Goal: Check status: Check status

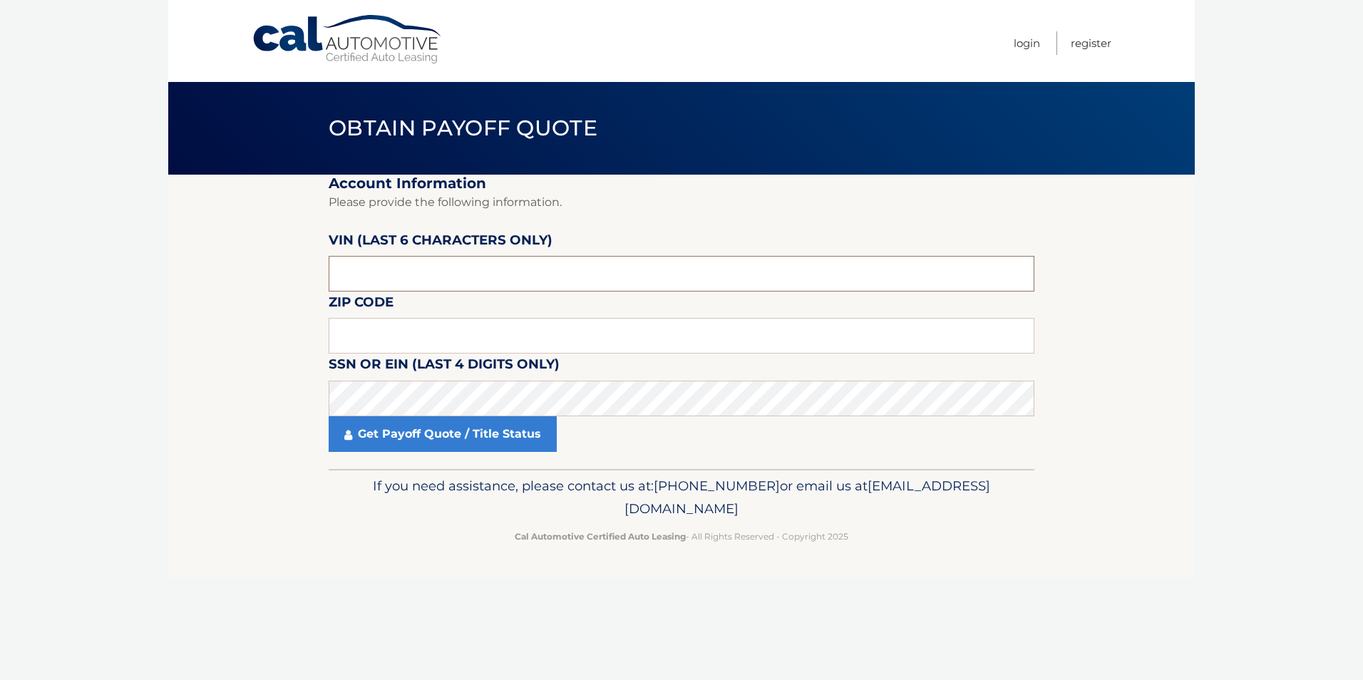
click at [431, 262] on input "text" at bounding box center [682, 274] width 706 height 36
type input "404304"
click at [402, 336] on input "text" at bounding box center [682, 336] width 706 height 36
type input "07079"
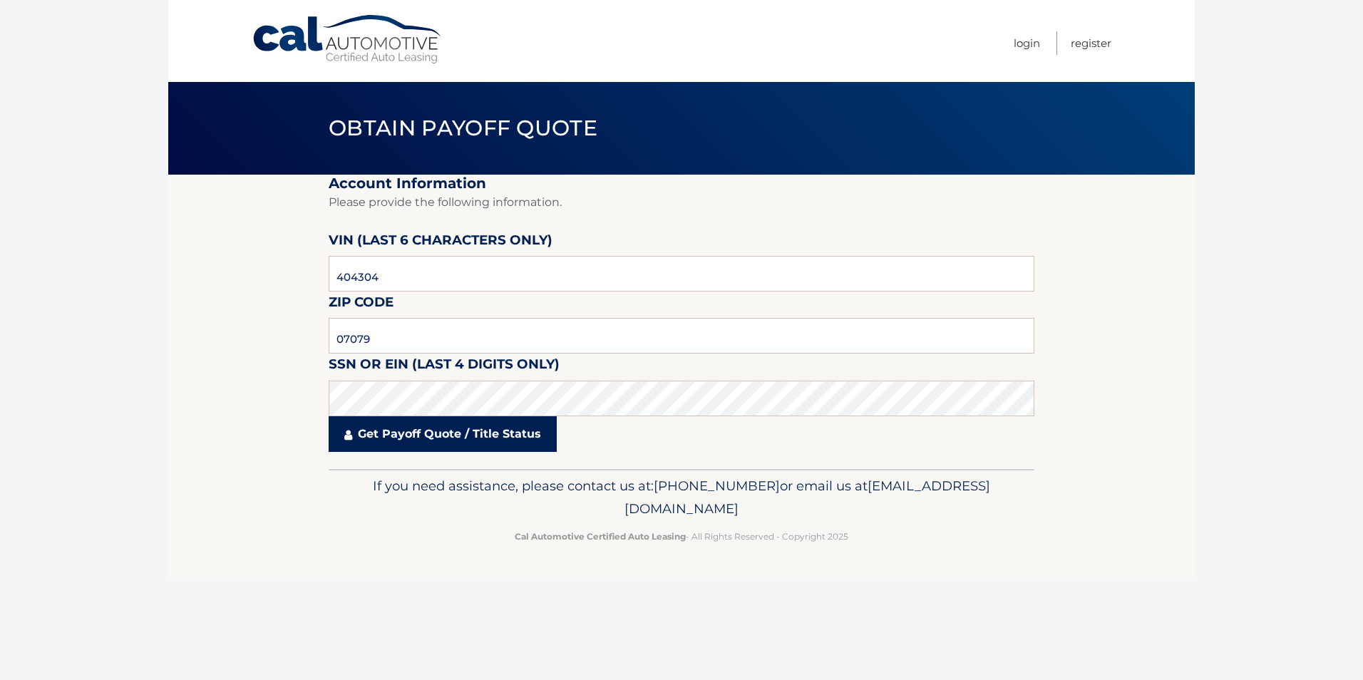
click at [411, 426] on link "Get Payoff Quote / Title Status" at bounding box center [443, 434] width 228 height 36
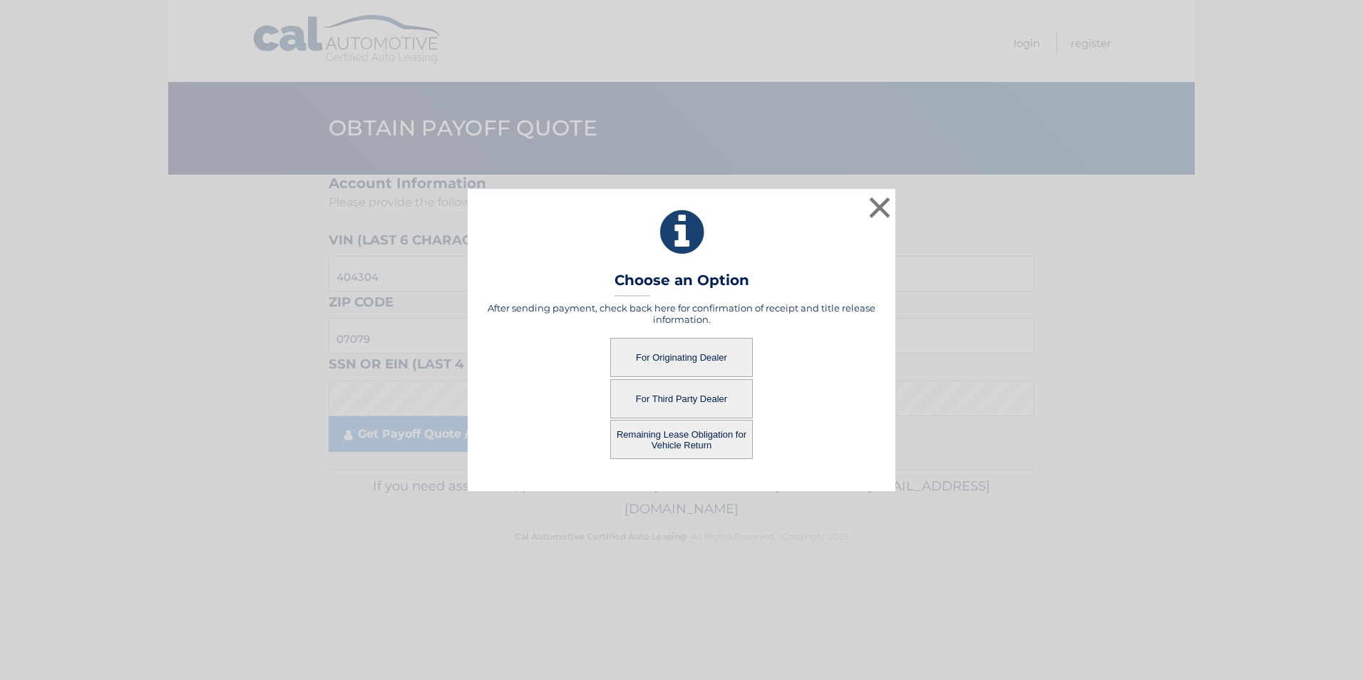
click at [672, 399] on button "For Third Party Dealer" at bounding box center [681, 398] width 143 height 39
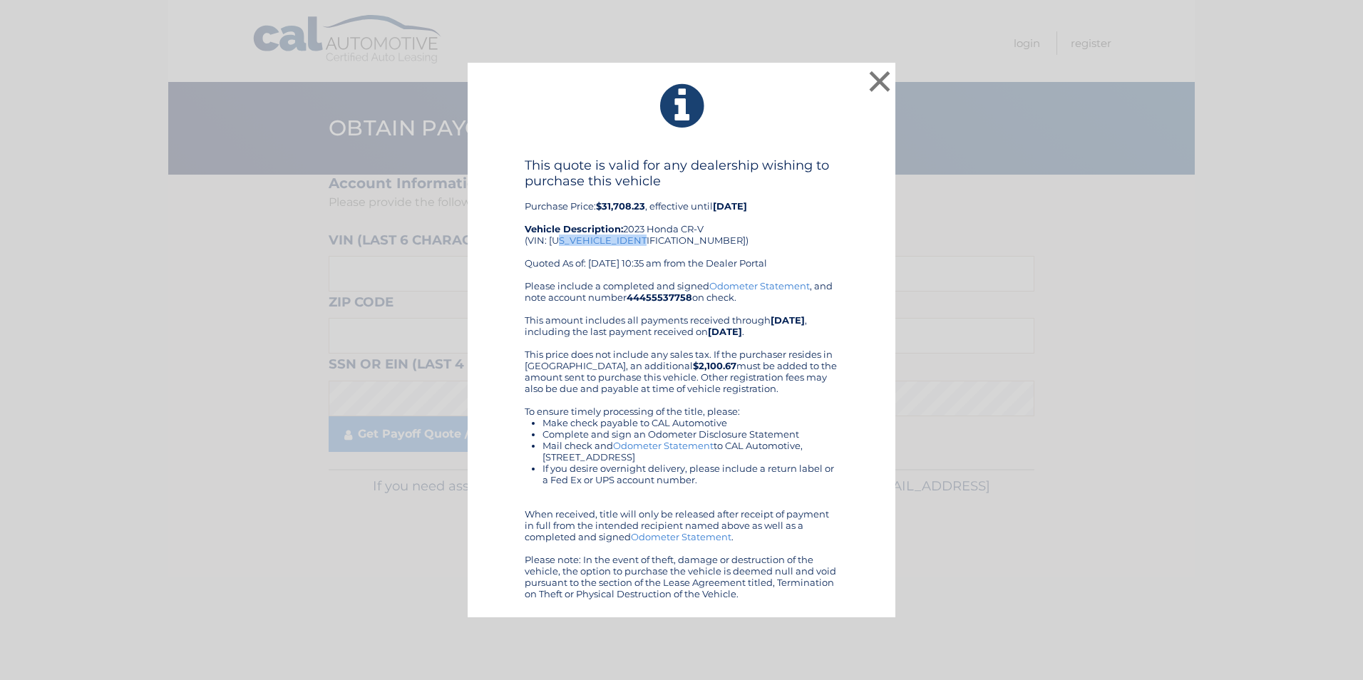
drag, startPoint x: 654, startPoint y: 243, endPoint x: 565, endPoint y: 246, distance: 89.1
click at [565, 246] on div "This quote is valid for any dealership wishing to purchase this vehicle Purchas…" at bounding box center [682, 219] width 314 height 123
drag, startPoint x: 549, startPoint y: 245, endPoint x: 621, endPoint y: 248, distance: 72.1
click at [621, 248] on div "This quote is valid for any dealership wishing to purchase this vehicle Purchas…" at bounding box center [682, 219] width 314 height 123
drag, startPoint x: 621, startPoint y: 248, endPoint x: 694, endPoint y: 244, distance: 72.8
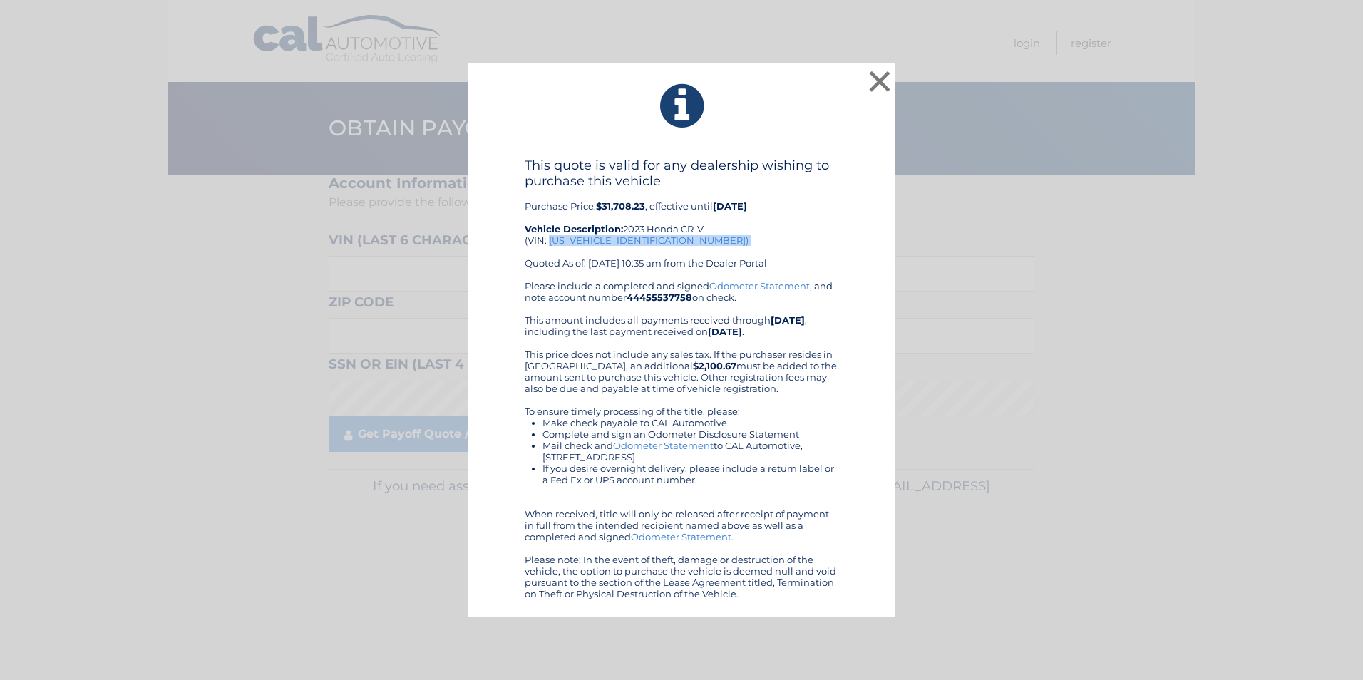
click at [694, 244] on div "This quote is valid for any dealership wishing to purchase this vehicle Purchas…" at bounding box center [682, 219] width 314 height 123
